Goal: Information Seeking & Learning: Find specific fact

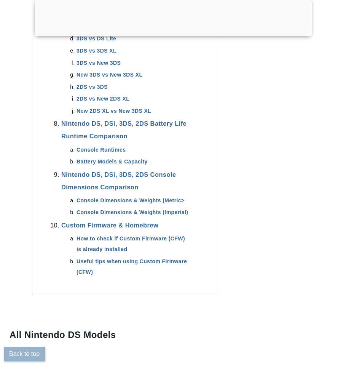
scroll to position [805, 0]
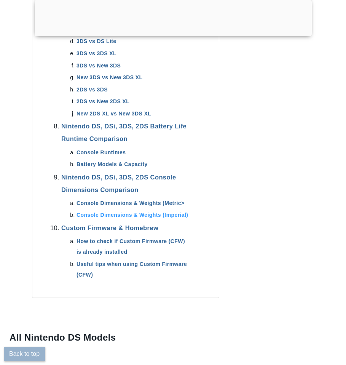
click at [179, 212] on link "Console Dimensions & Weights (Imperial)" at bounding box center [133, 215] width 112 height 6
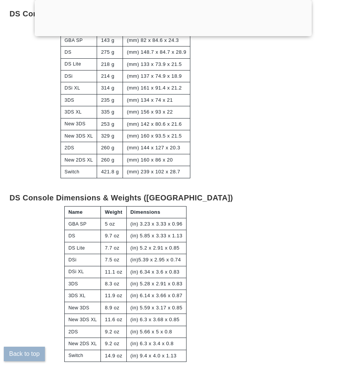
scroll to position [12940, 0]
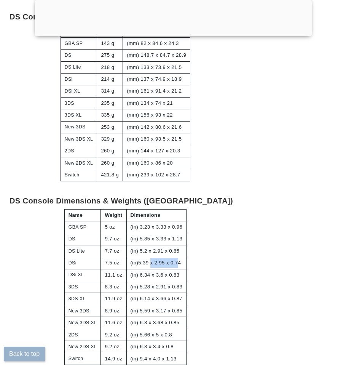
drag, startPoint x: 160, startPoint y: 173, endPoint x: 133, endPoint y: 172, distance: 26.7
click at [133, 257] on td "(in)5.39 x 2.95 x 0.74" at bounding box center [156, 263] width 60 height 12
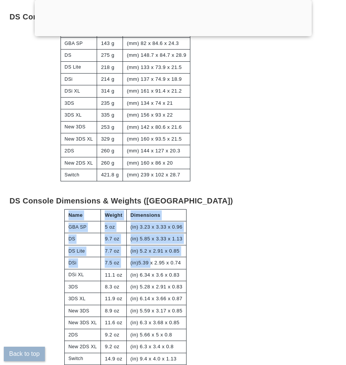
drag, startPoint x: 133, startPoint y: 172, endPoint x: 190, endPoint y: 173, distance: 56.7
click at [190, 209] on div "Name Weight Dimensions GBA SP 5 oz (in) 3.23 x 3.33 x 0.96 DS 9.7 oz (in) 5.85 …" at bounding box center [126, 287] width 232 height 156
drag, startPoint x: 190, startPoint y: 171, endPoint x: 130, endPoint y: 172, distance: 60.2
click at [130, 209] on div "Name Weight Dimensions GBA SP 5 oz (in) 3.23 x 3.33 x 0.96 DS 9.7 oz (in) 5.85 …" at bounding box center [126, 287] width 232 height 156
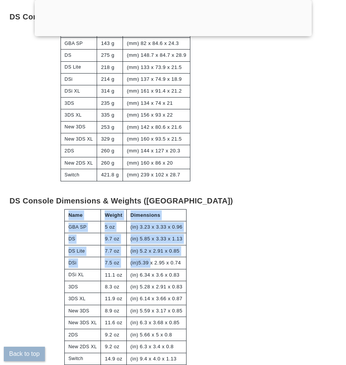
click at [130, 257] on td "(in)5.39 x 2.95 x 0.74" at bounding box center [156, 263] width 60 height 12
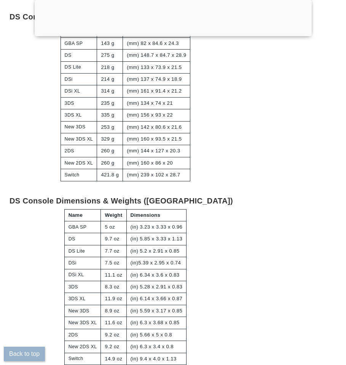
drag, startPoint x: 132, startPoint y: 170, endPoint x: 183, endPoint y: 172, distance: 51.4
click at [183, 257] on td "(in)5.39 x 2.95 x 0.74" at bounding box center [156, 263] width 60 height 12
